Goal: Task Accomplishment & Management: Use online tool/utility

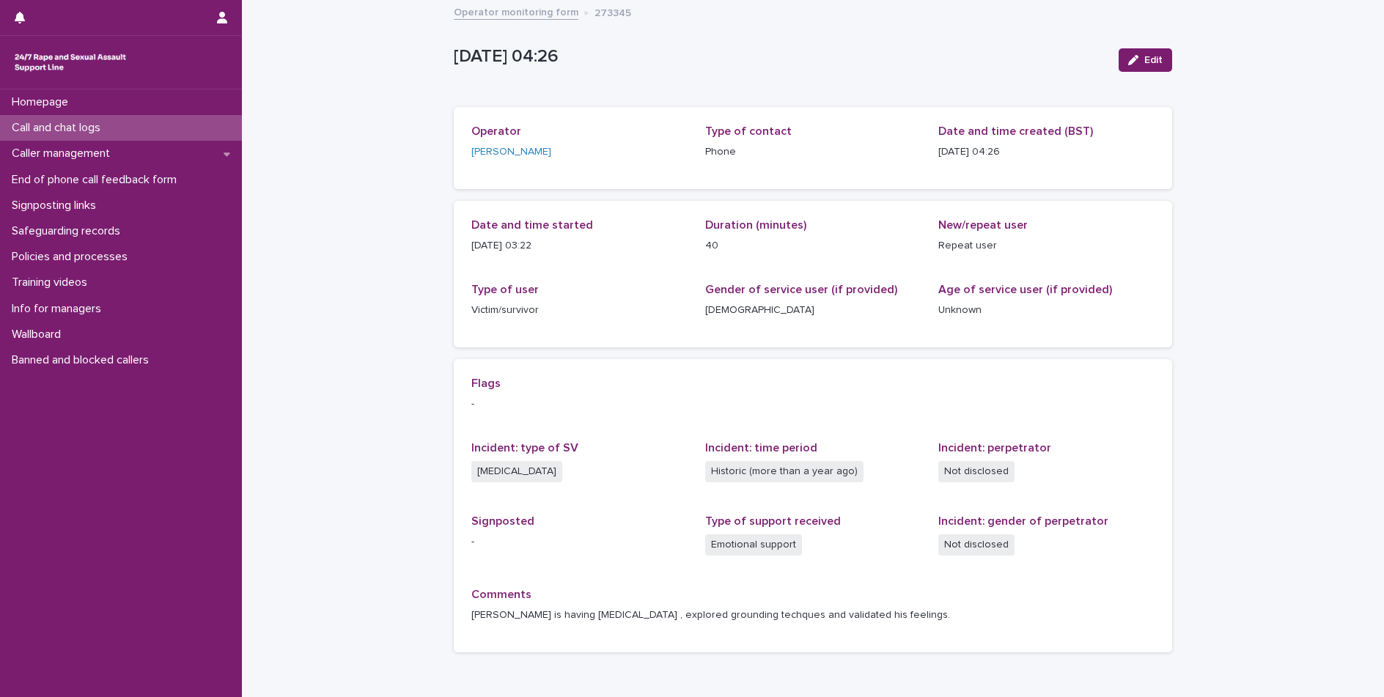
scroll to position [81, 0]
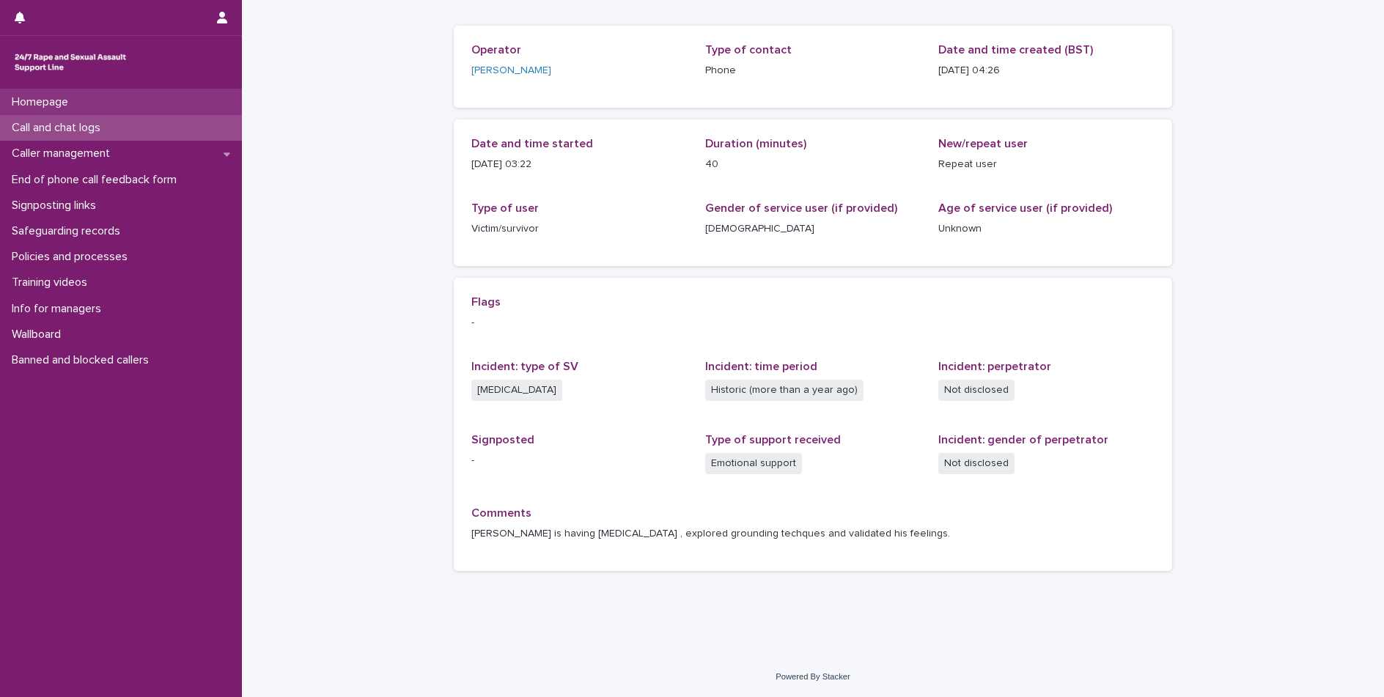
click at [36, 107] on p "Homepage" at bounding box center [43, 102] width 74 height 14
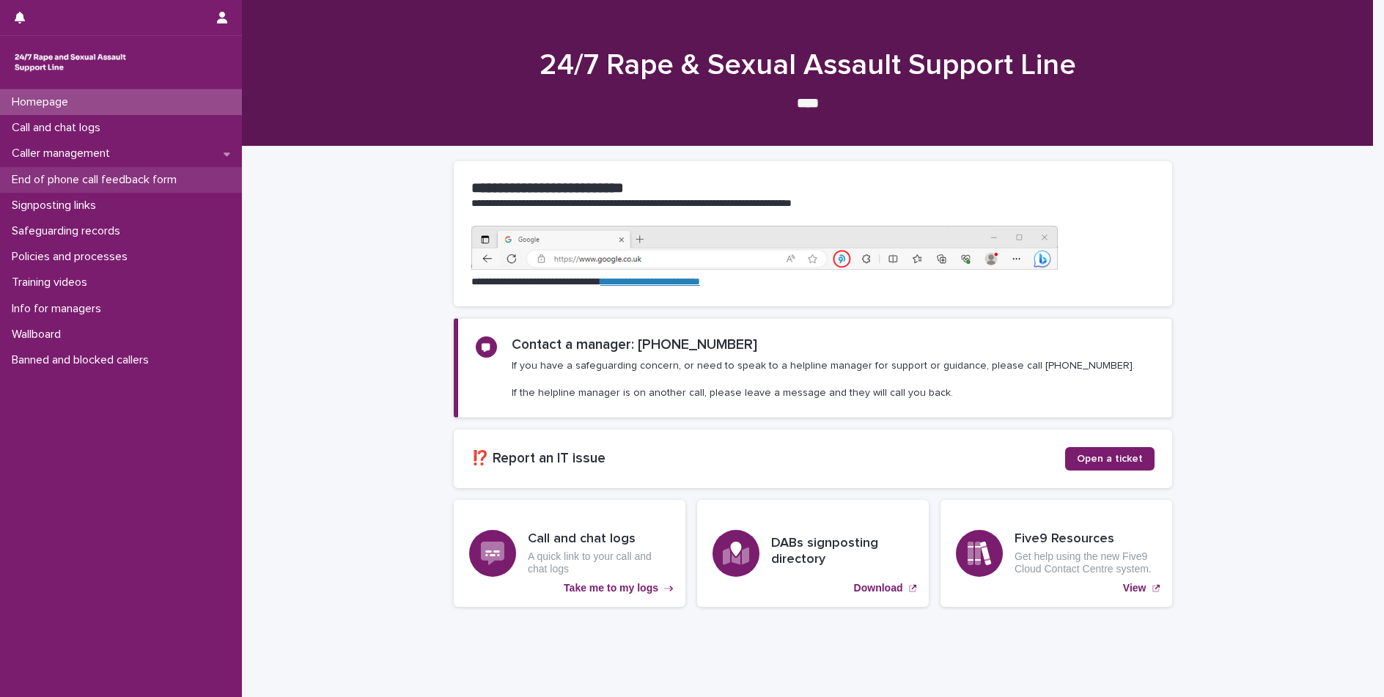
click at [89, 191] on div "End of phone call feedback form" at bounding box center [121, 180] width 242 height 26
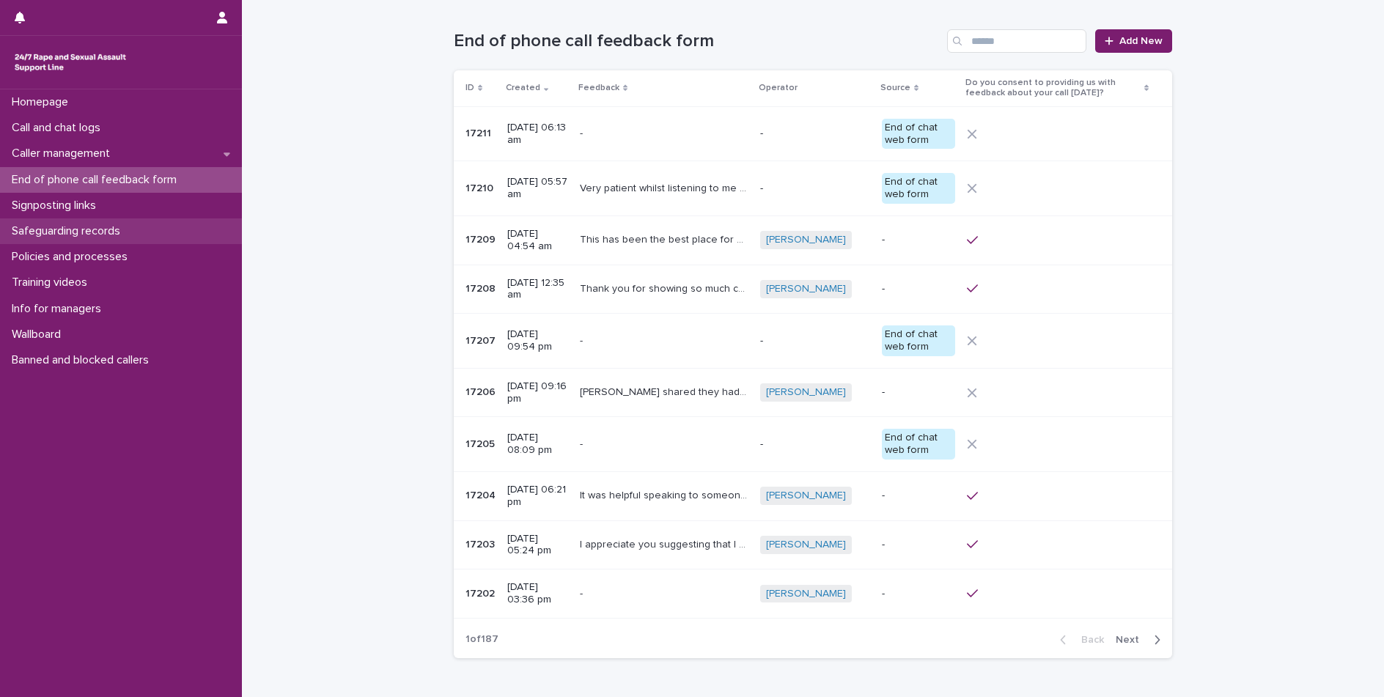
click at [65, 227] on p "Safeguarding records" at bounding box center [69, 231] width 126 height 14
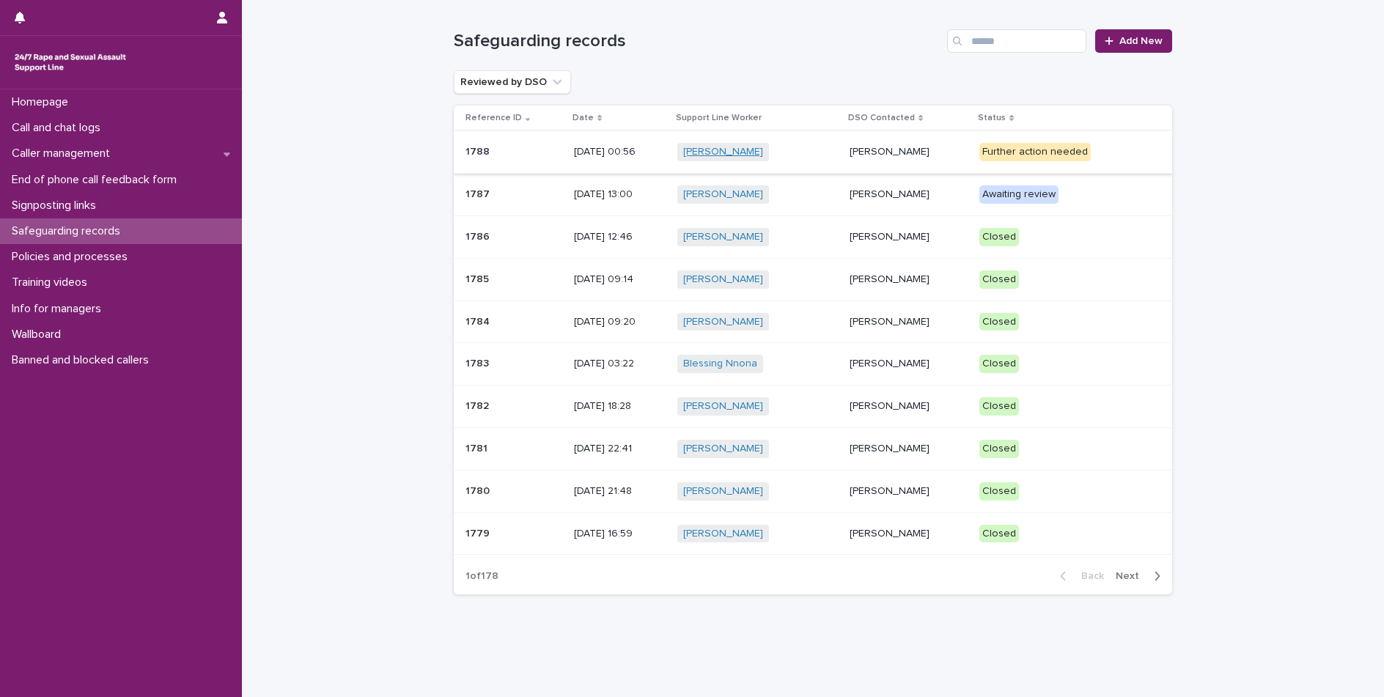
click at [718, 149] on link "[PERSON_NAME]" at bounding box center [723, 152] width 80 height 12
click at [853, 166] on td "[PERSON_NAME]" at bounding box center [909, 152] width 130 height 43
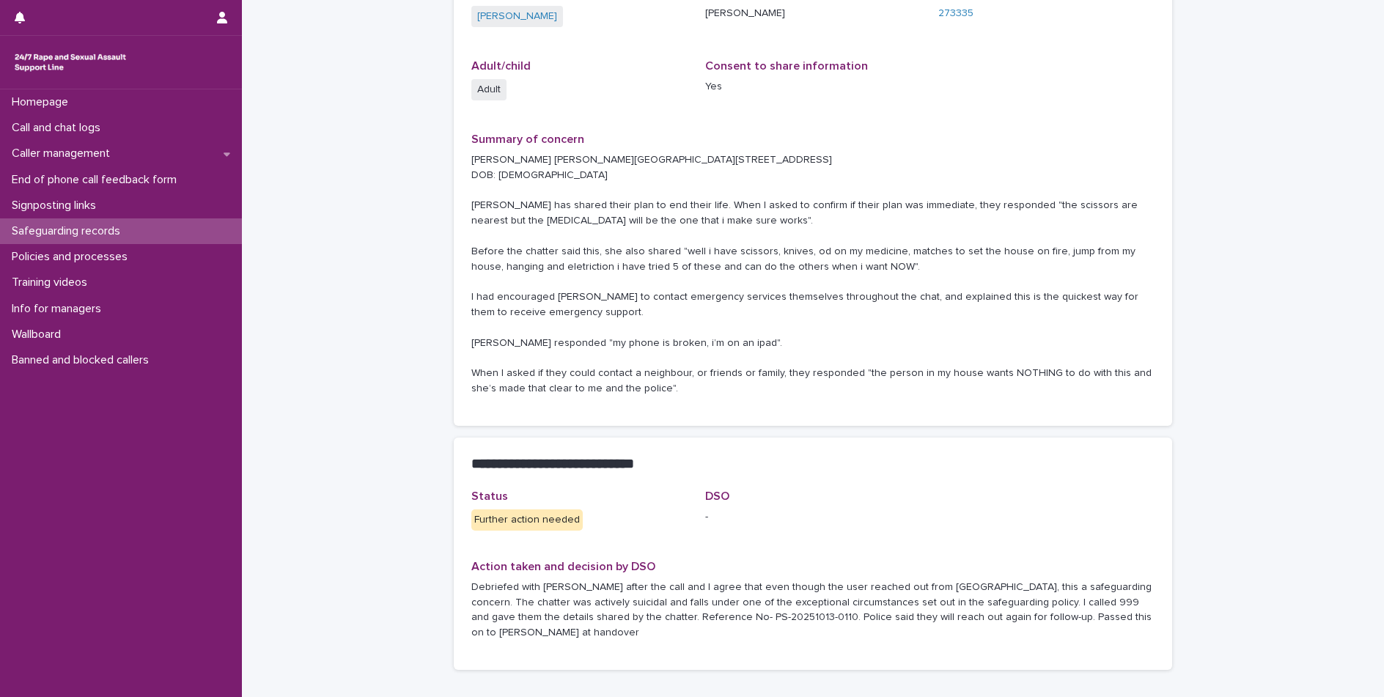
scroll to position [293, 0]
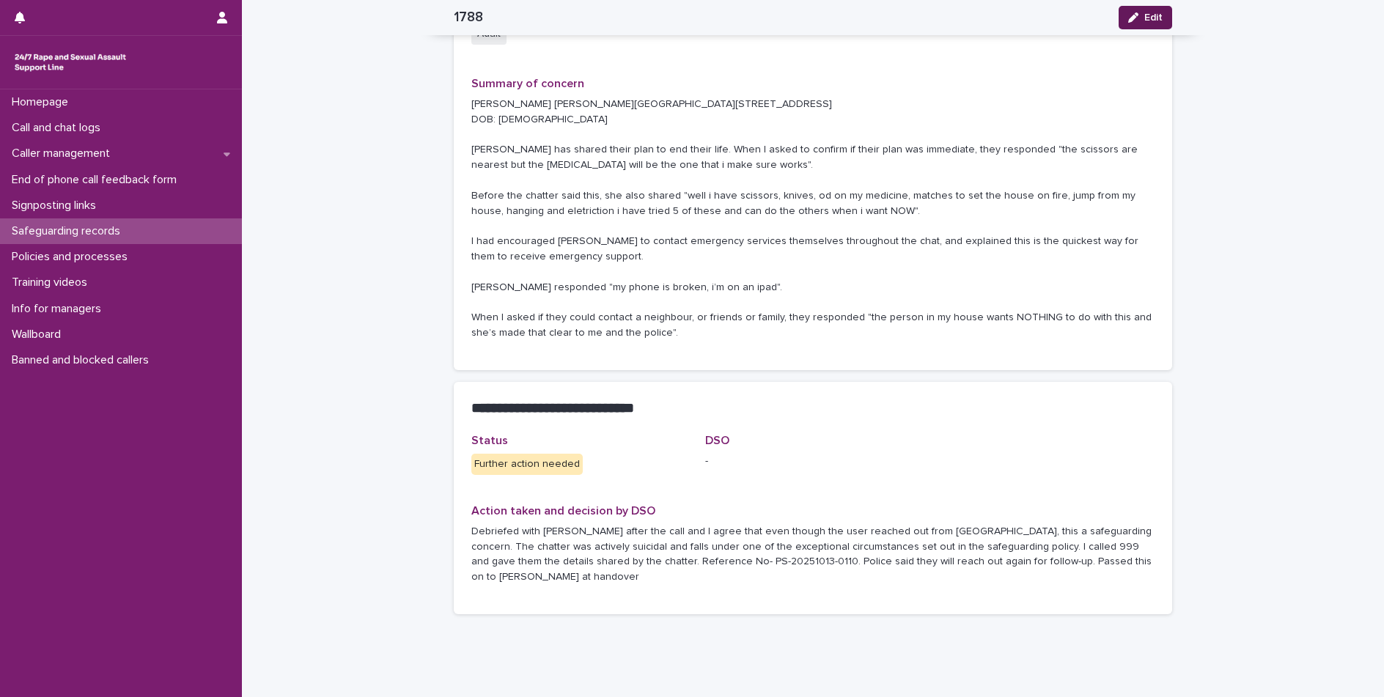
click at [1160, 12] on button "Edit" at bounding box center [1146, 17] width 54 height 23
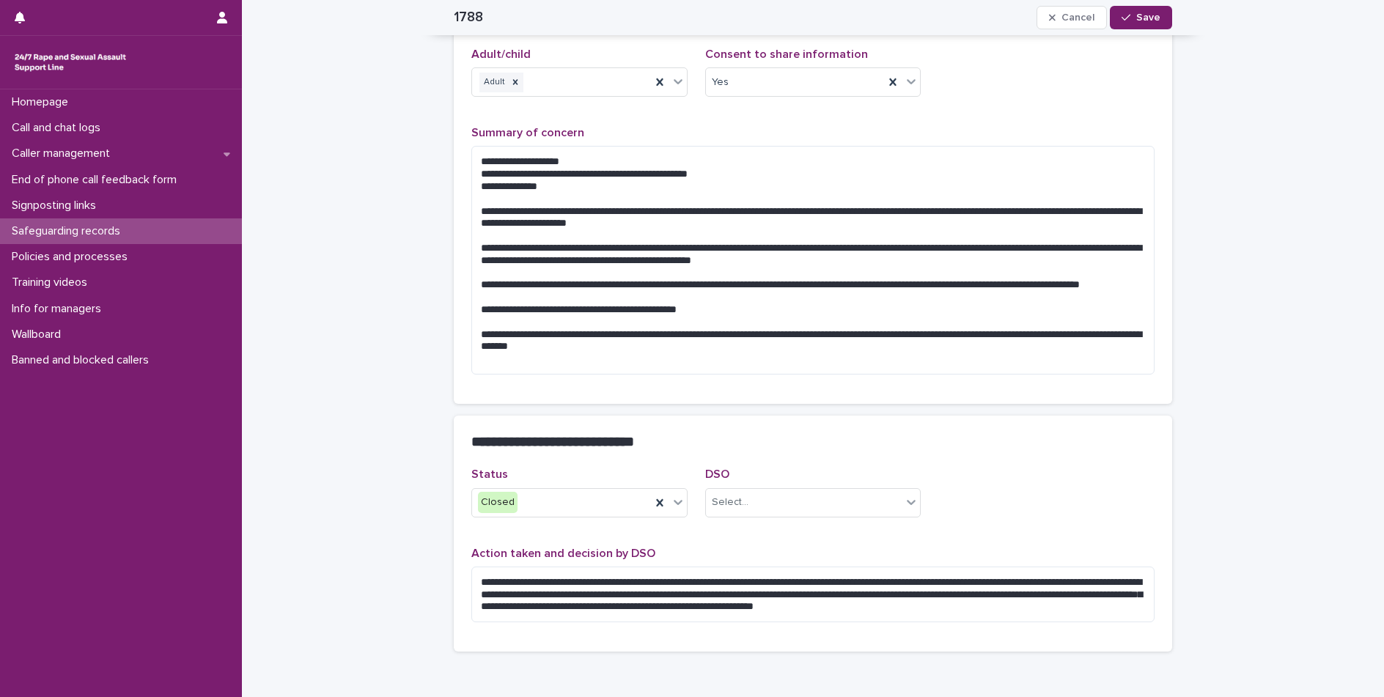
scroll to position [260, 0]
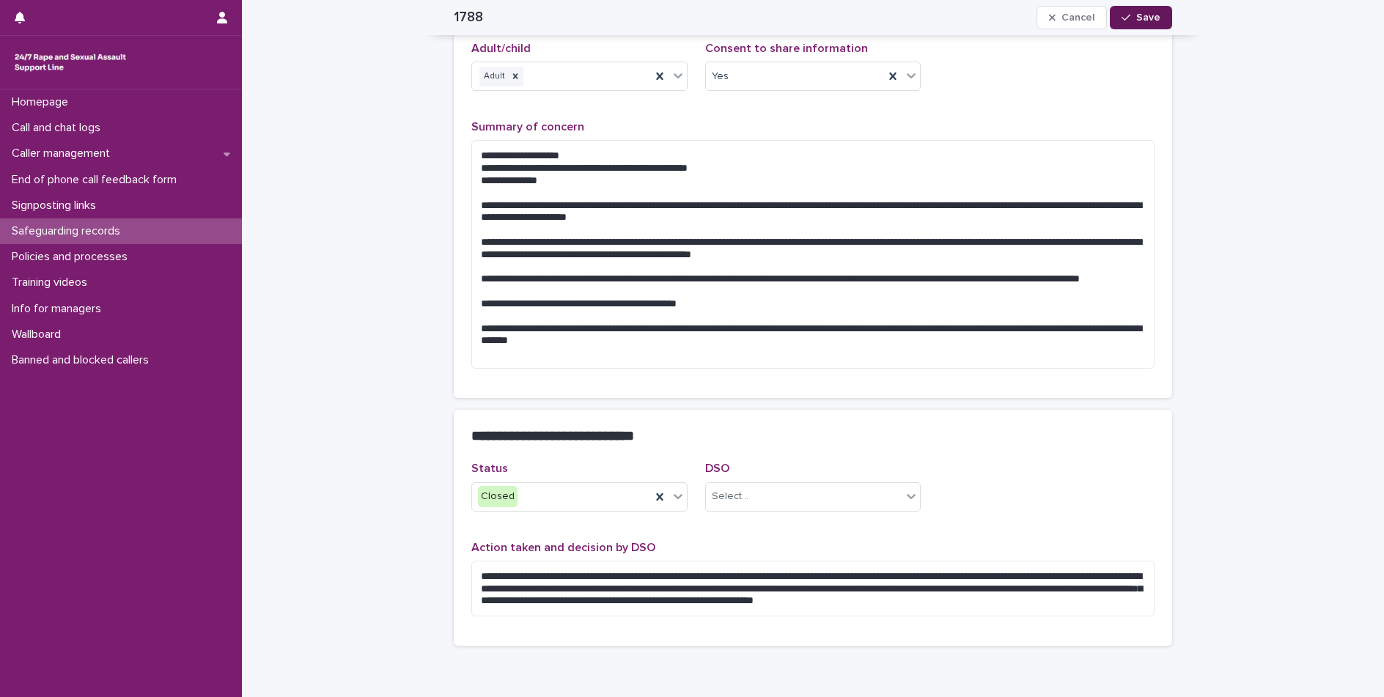
click at [1136, 12] on span "Save" at bounding box center [1148, 17] width 24 height 10
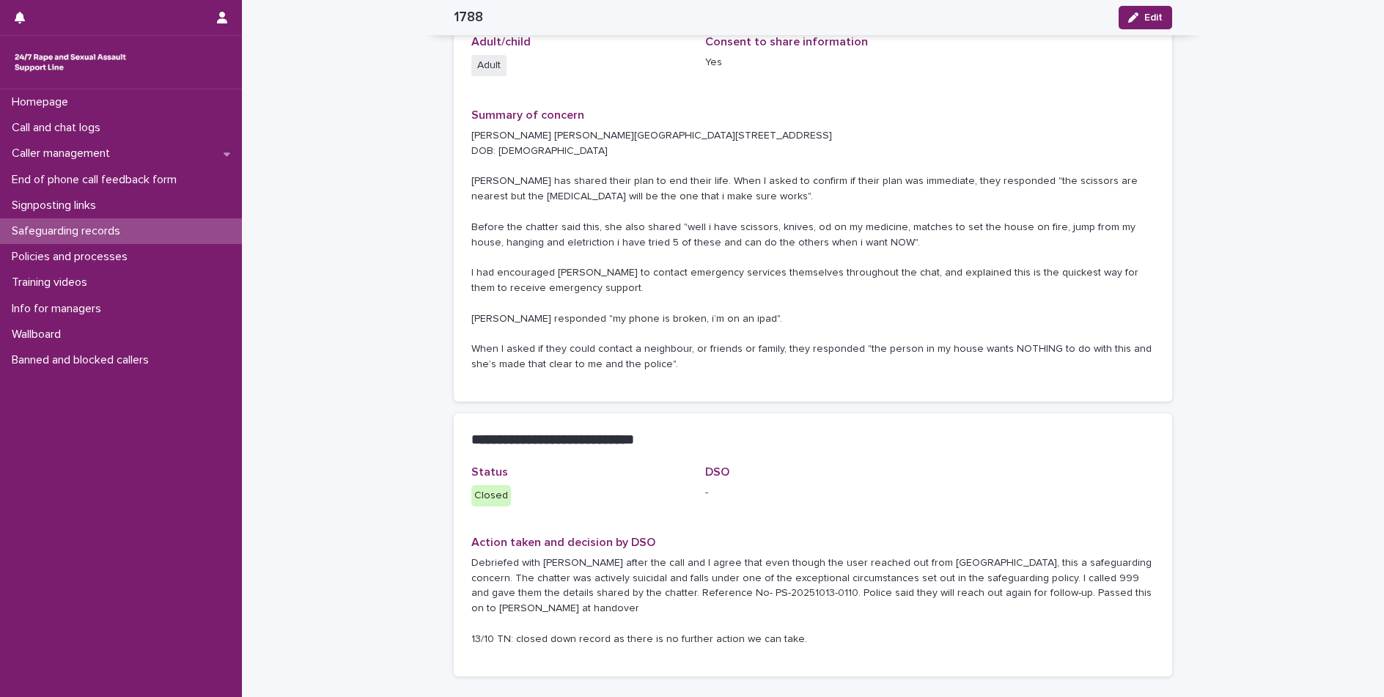
scroll to position [276, 0]
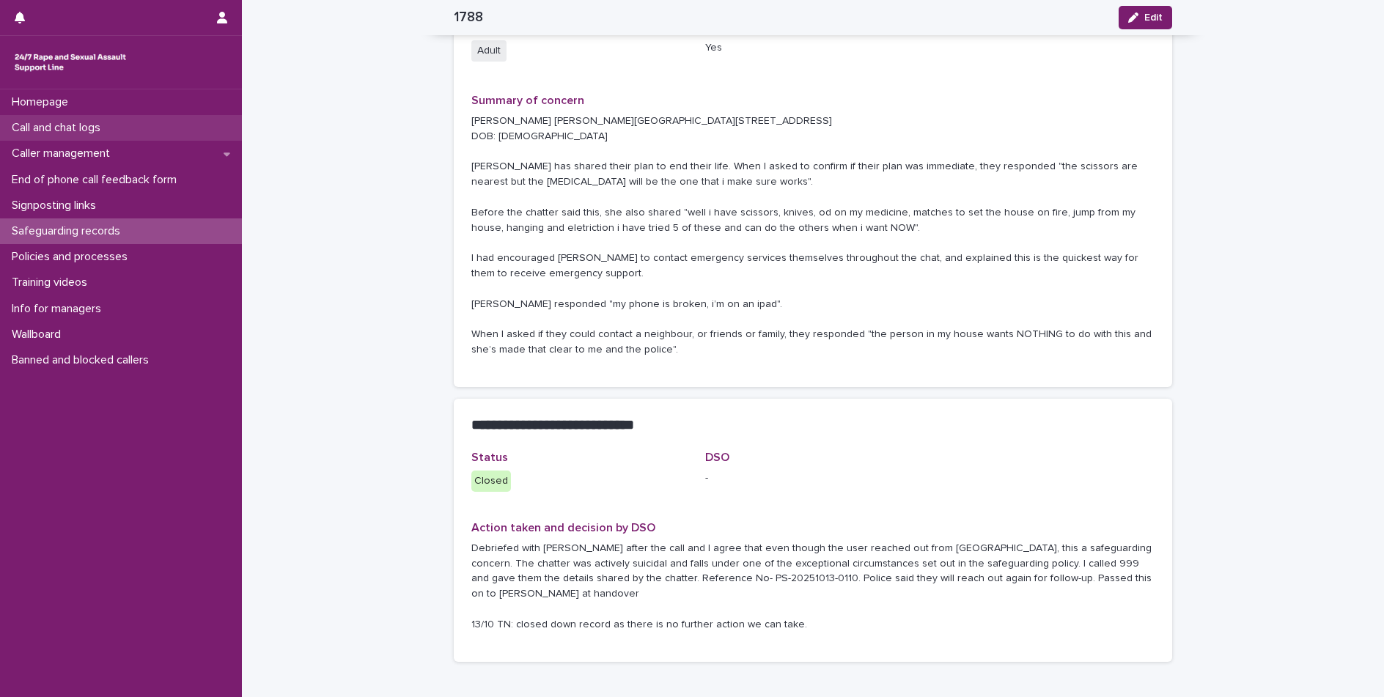
click at [86, 122] on p "Call and chat logs" at bounding box center [59, 128] width 106 height 14
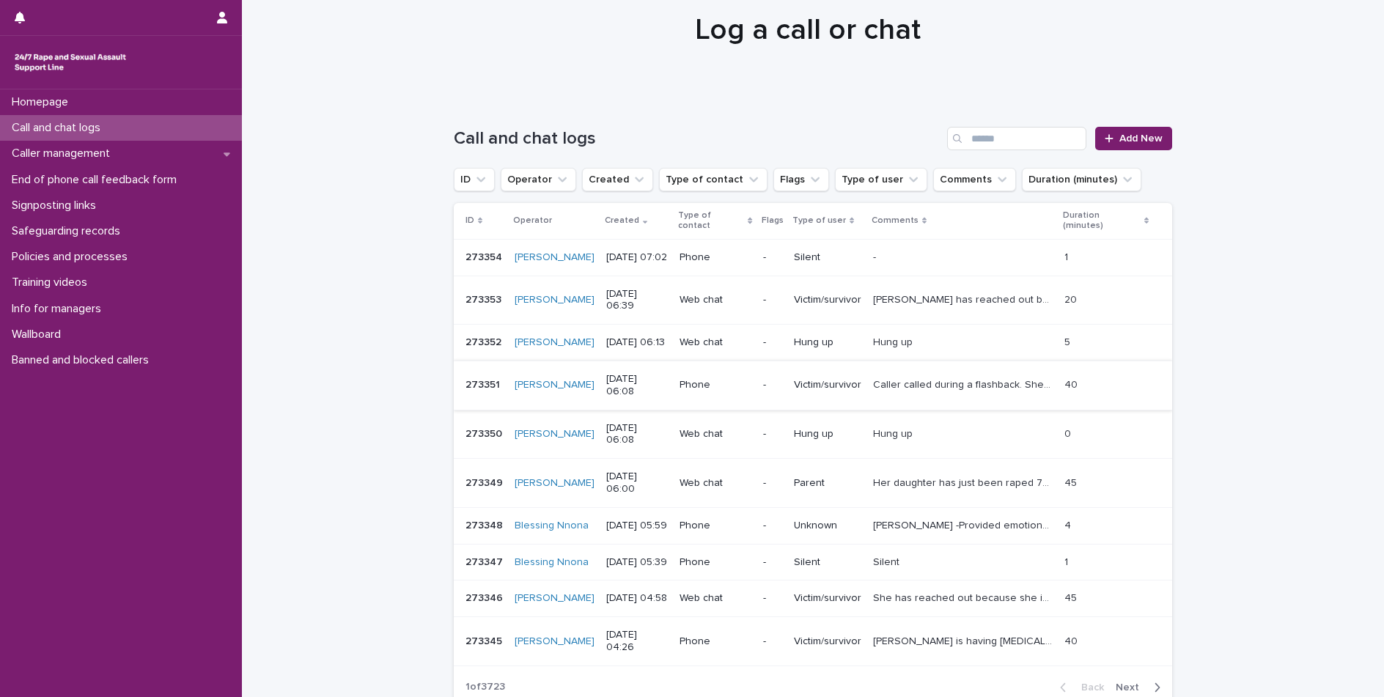
scroll to position [73, 0]
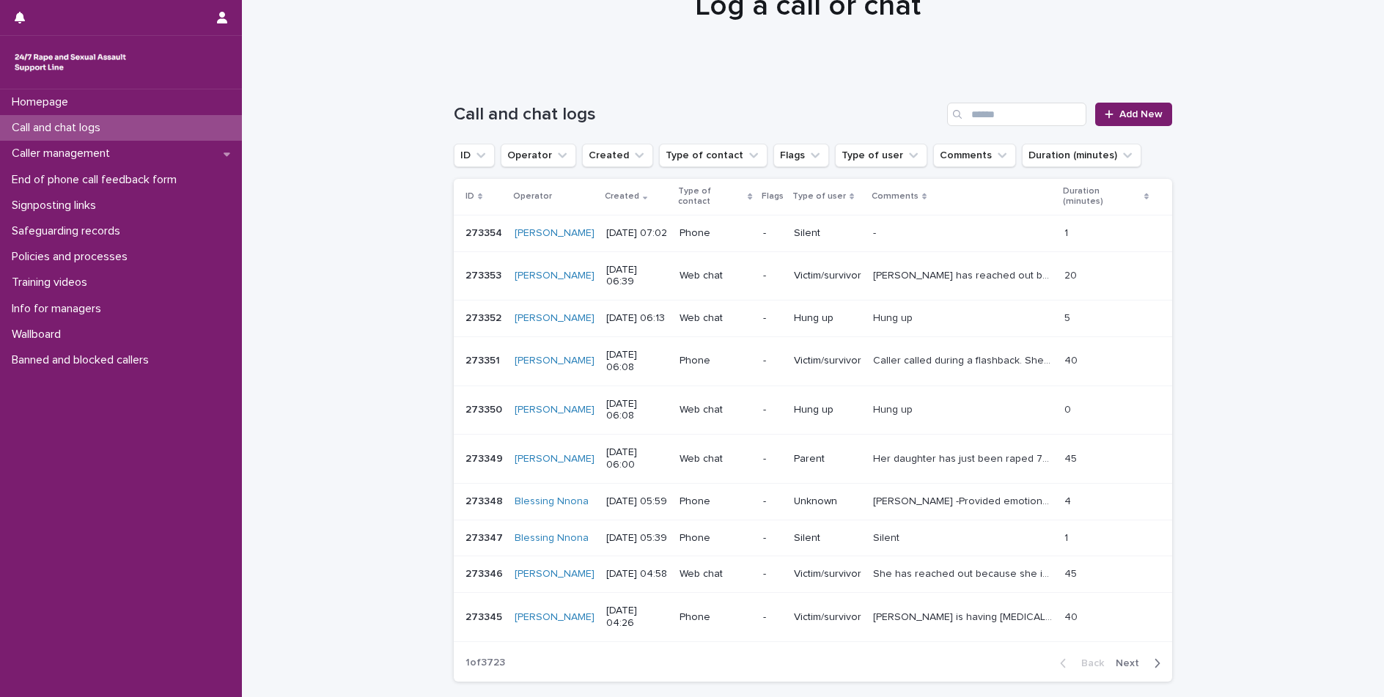
click at [911, 367] on p "Caller called during a flashback. She was hysterical and unresponsive to ground…" at bounding box center [964, 359] width 183 height 15
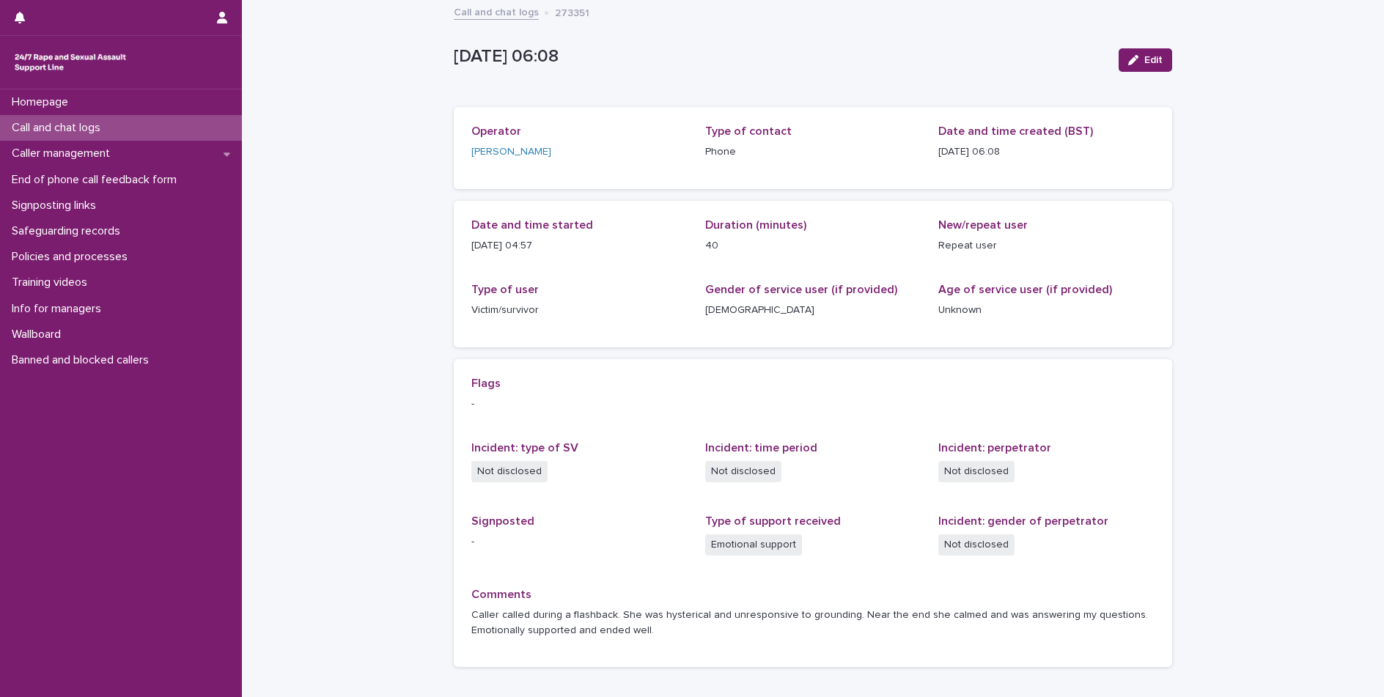
click at [111, 121] on p "Call and chat logs" at bounding box center [59, 128] width 106 height 14
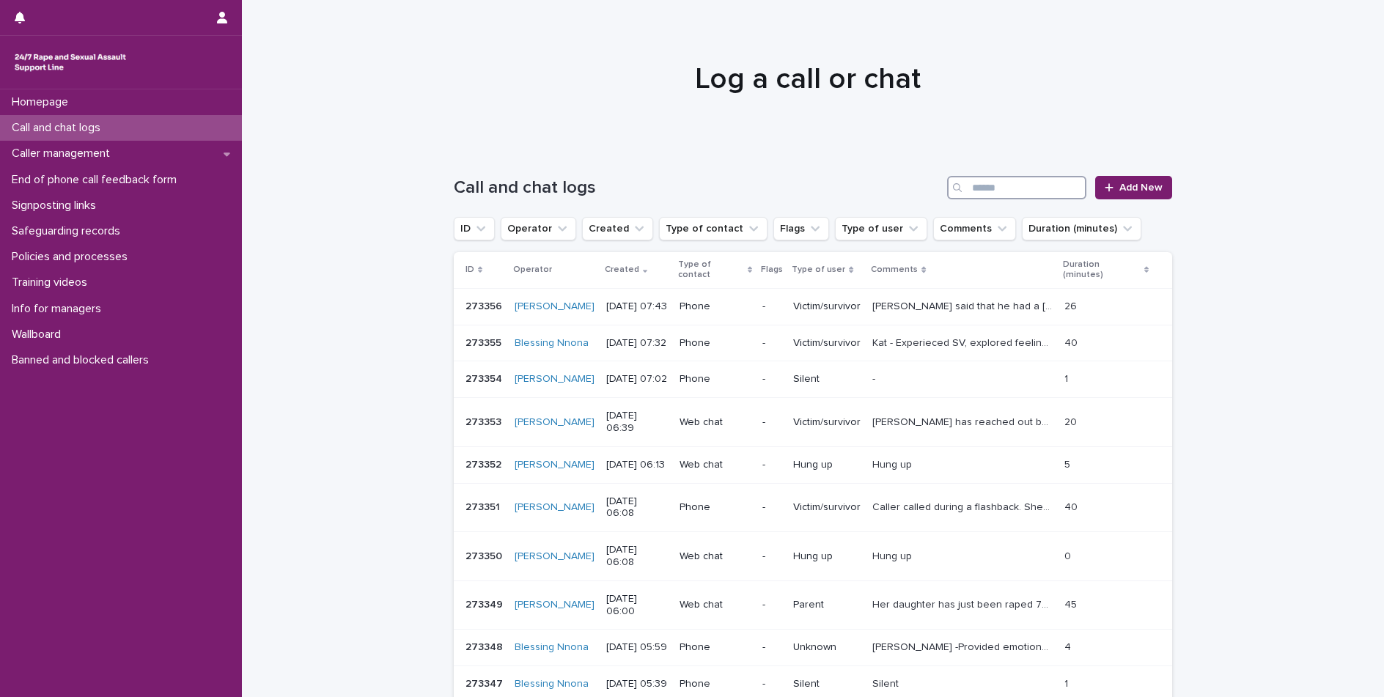
click at [996, 192] on input "Search" at bounding box center [1016, 187] width 139 height 23
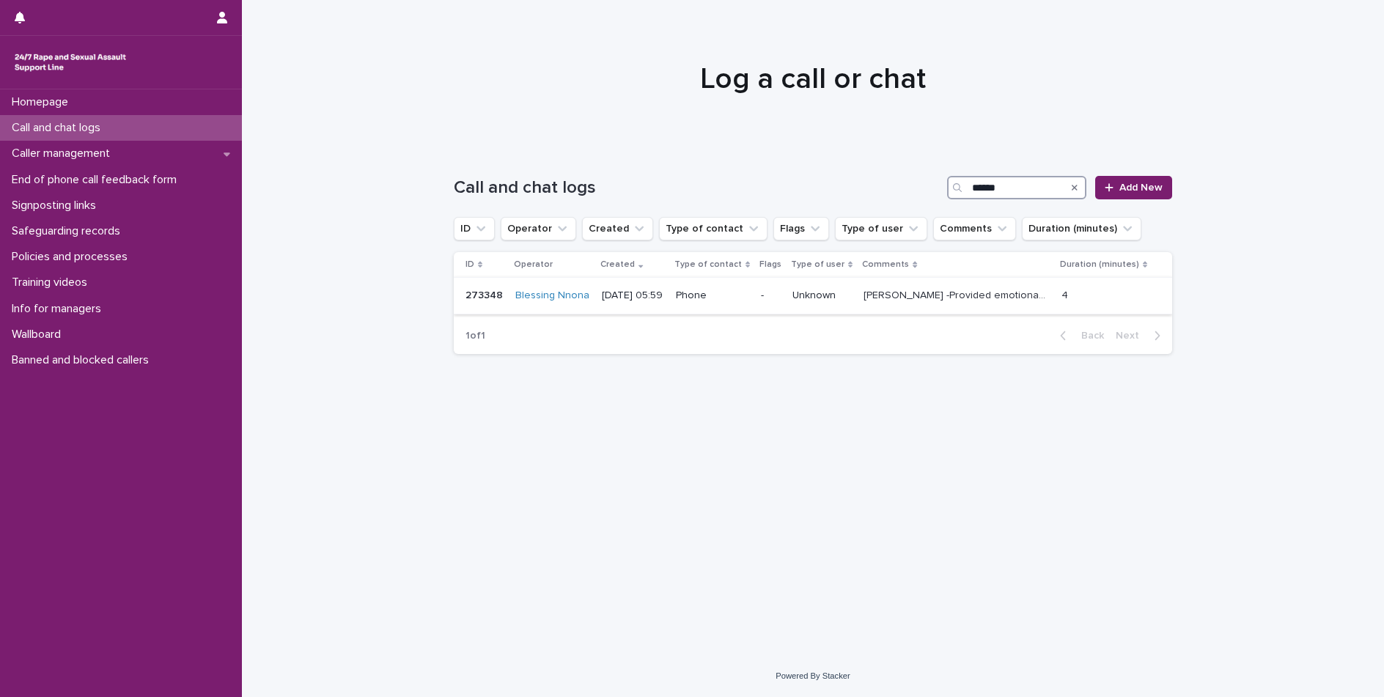
type input "******"
click at [946, 293] on p "[PERSON_NAME] -Provided emotional support, Connectivity was part from caller's …" at bounding box center [957, 294] width 186 height 15
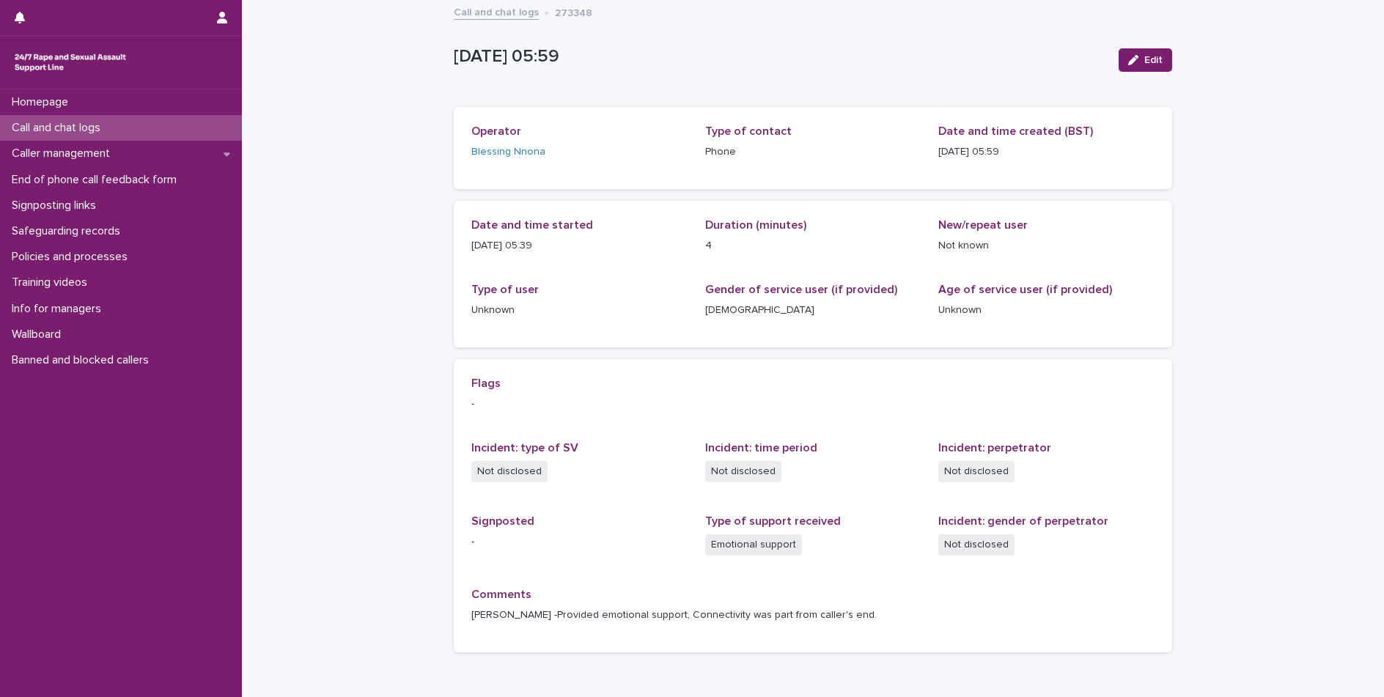
click at [724, 615] on p "[PERSON_NAME] -Provided emotional support, Connectivity was part from caller's …" at bounding box center [812, 615] width 683 height 15
click at [1144, 69] on button "Edit" at bounding box center [1146, 59] width 54 height 23
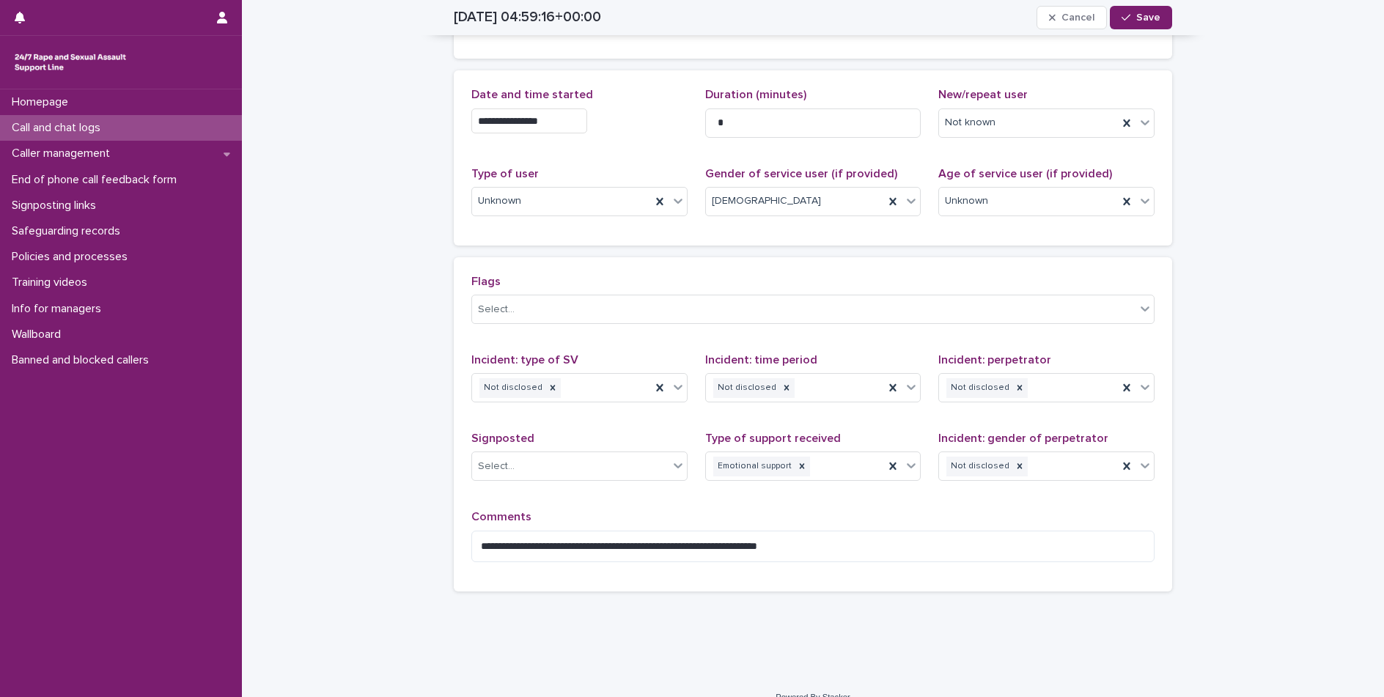
scroll to position [168, 0]
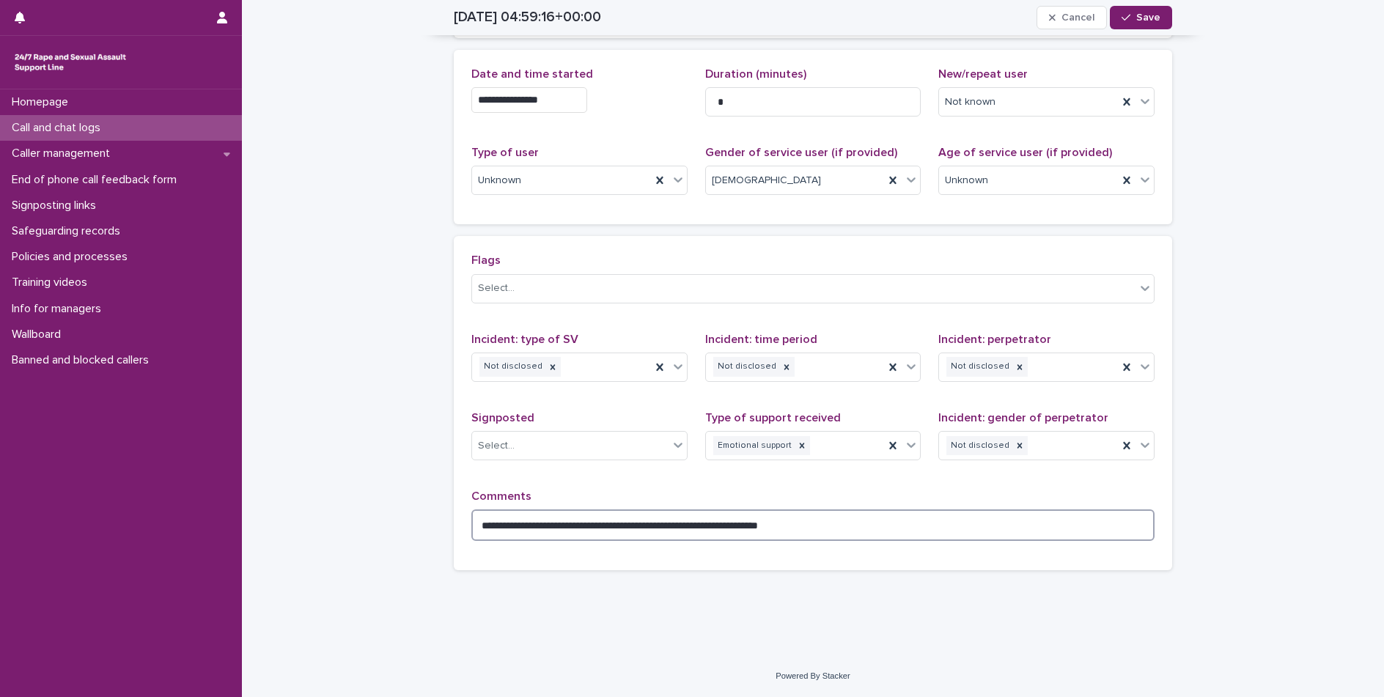
drag, startPoint x: 732, startPoint y: 526, endPoint x: 737, endPoint y: 540, distance: 13.9
click at [735, 533] on textarea "**********" at bounding box center [812, 526] width 683 height 32
click at [737, 529] on textarea "**********" at bounding box center [812, 526] width 683 height 32
type textarea "**********"
click at [1136, 21] on span "Save" at bounding box center [1148, 17] width 24 height 10
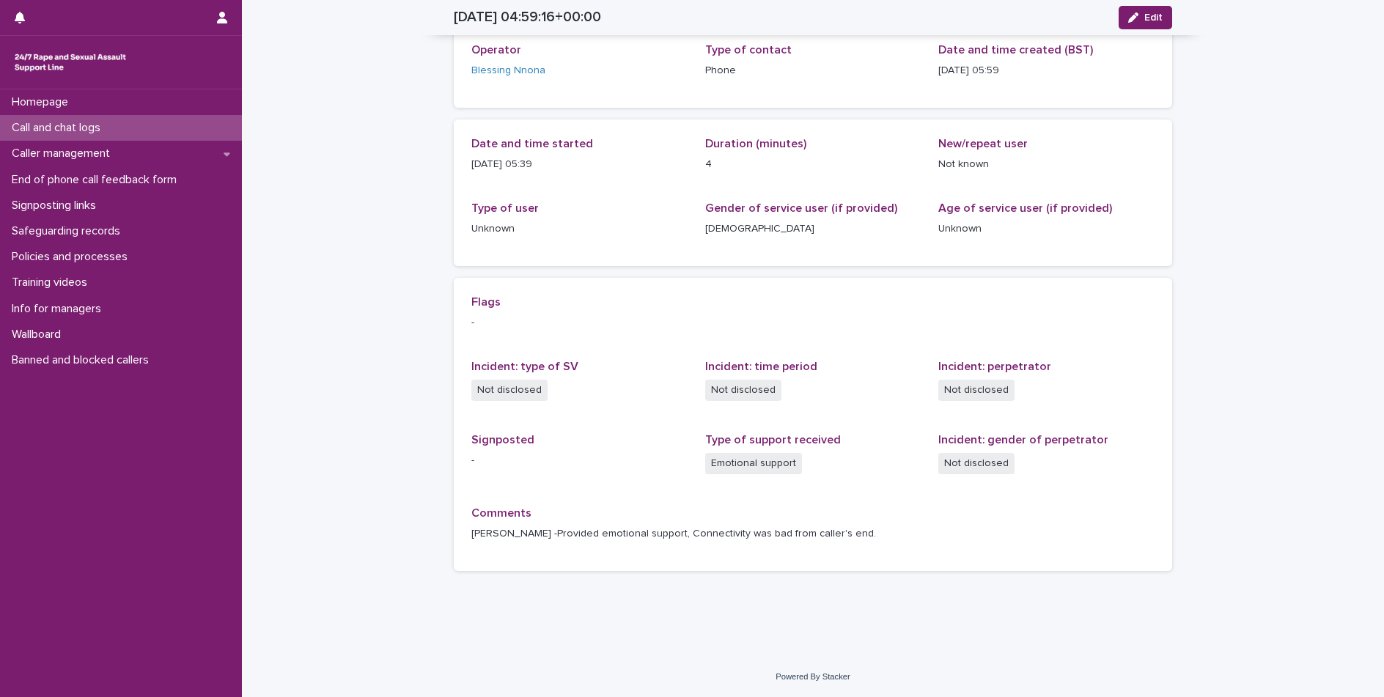
scroll to position [81, 0]
